Goal: Information Seeking & Learning: Learn about a topic

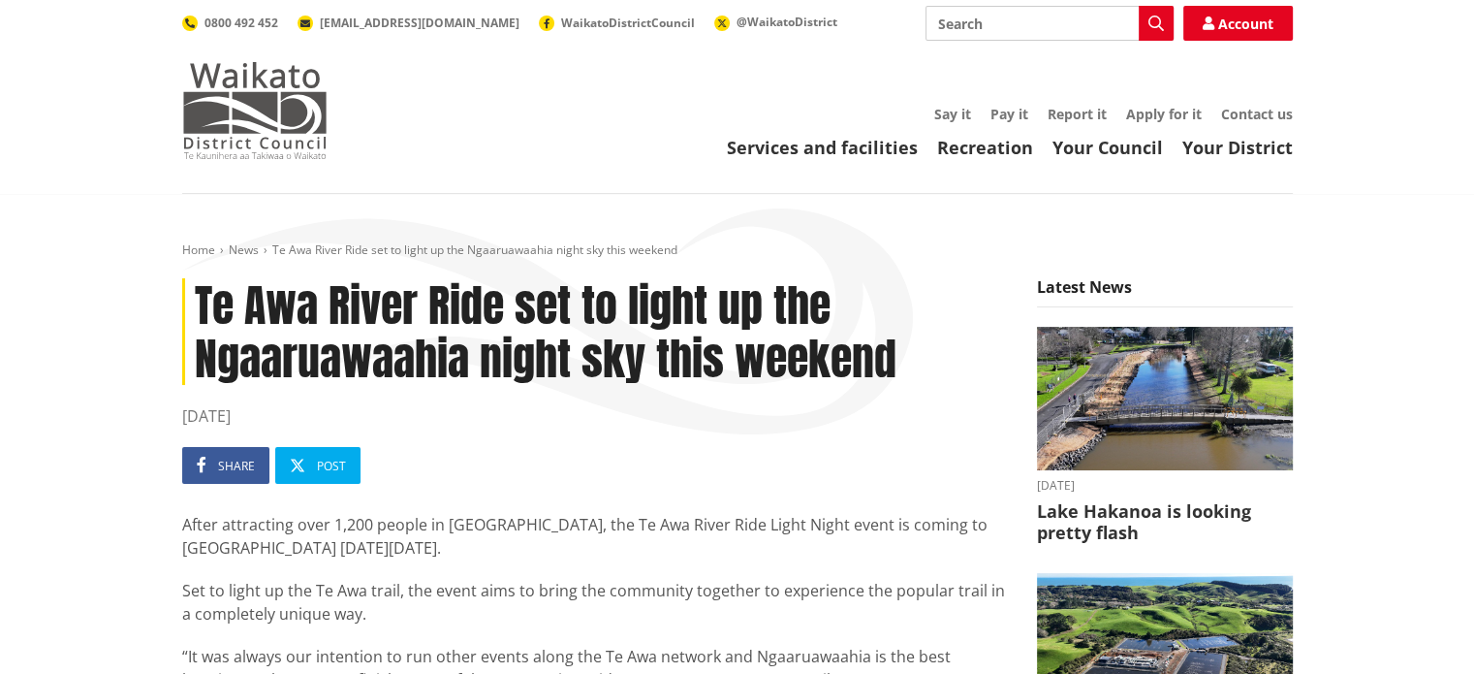
click at [244, 116] on img at bounding box center [254, 110] width 145 height 97
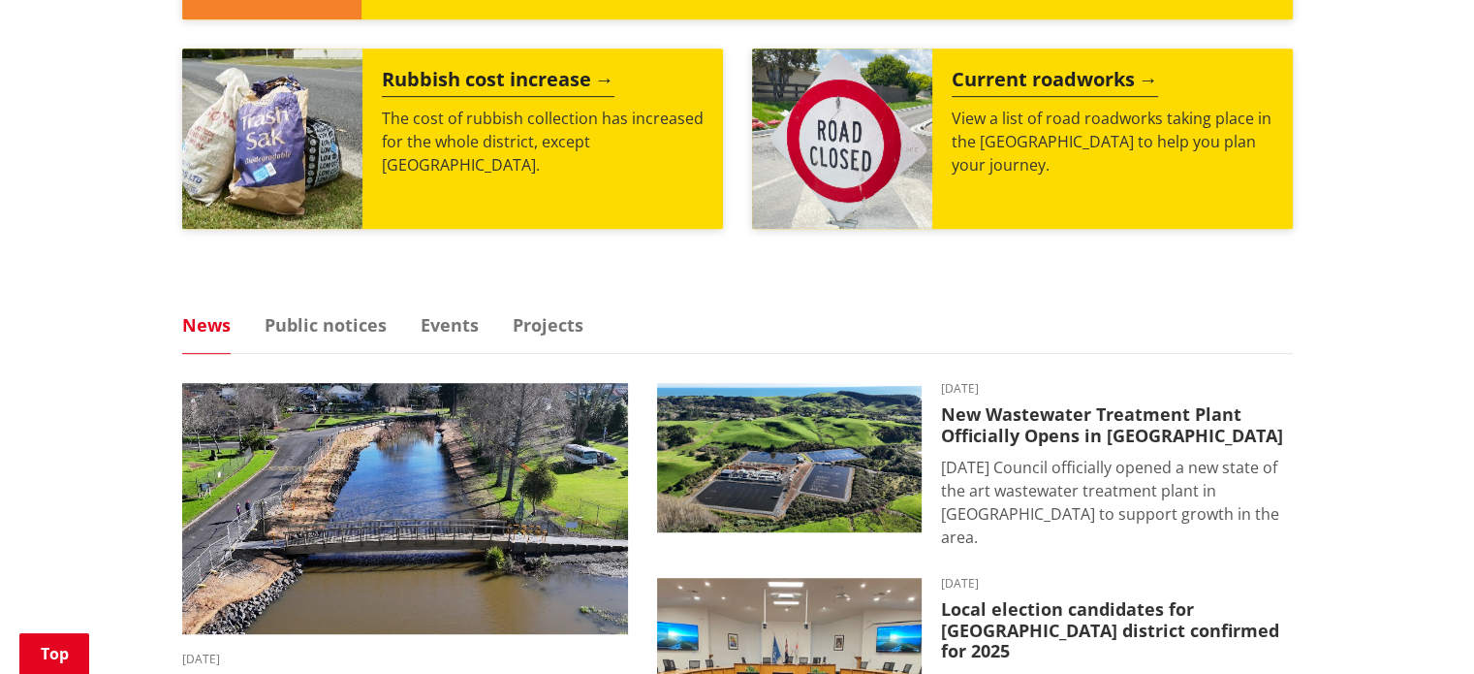
scroll to position [582, 0]
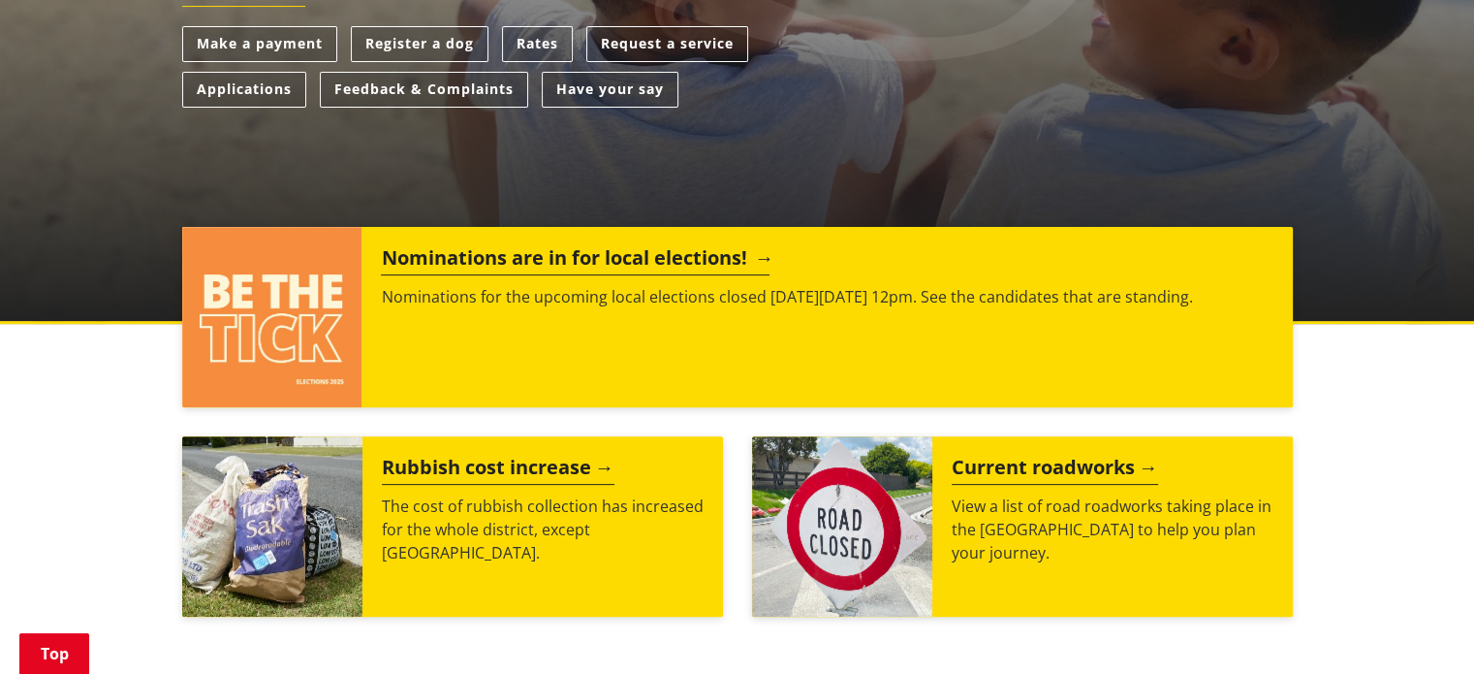
click at [617, 261] on h2 "Nominations are in for local elections!" at bounding box center [575, 260] width 389 height 29
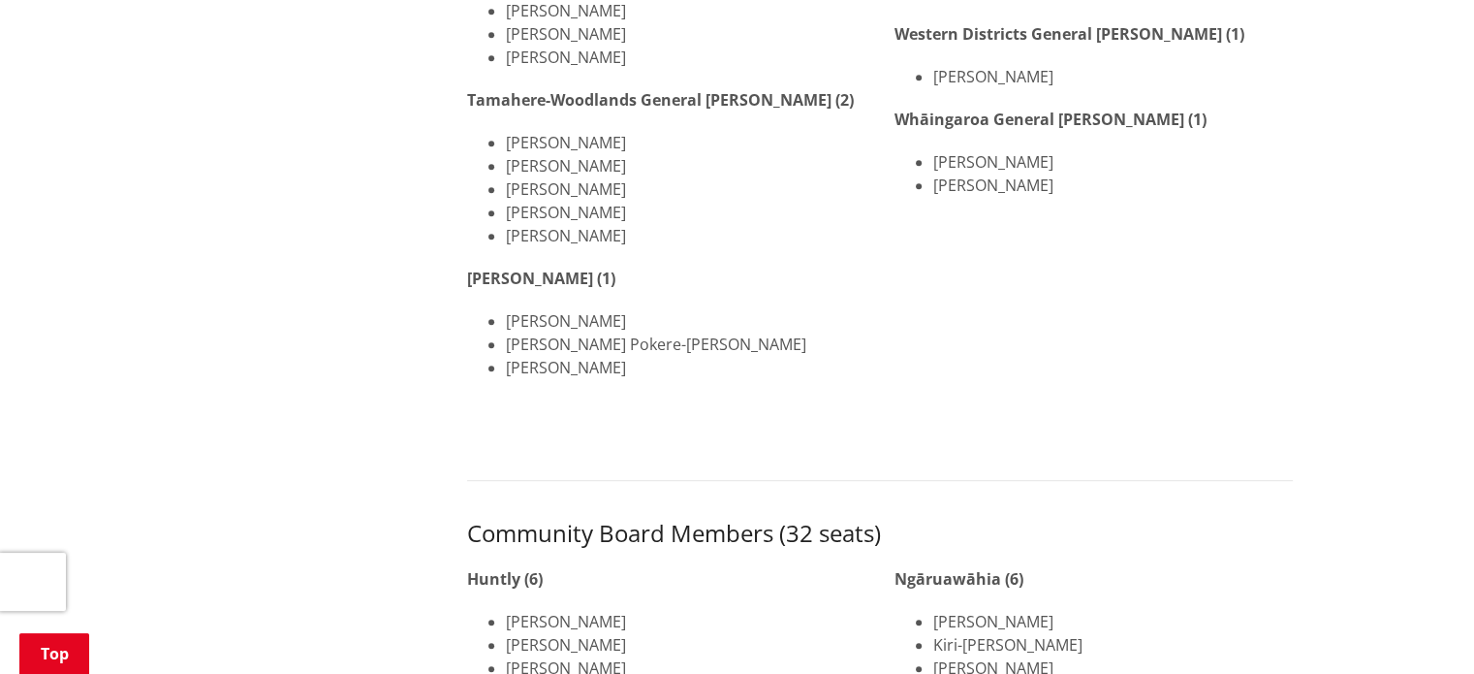
scroll to position [1066, 0]
